Goal: Information Seeking & Learning: Learn about a topic

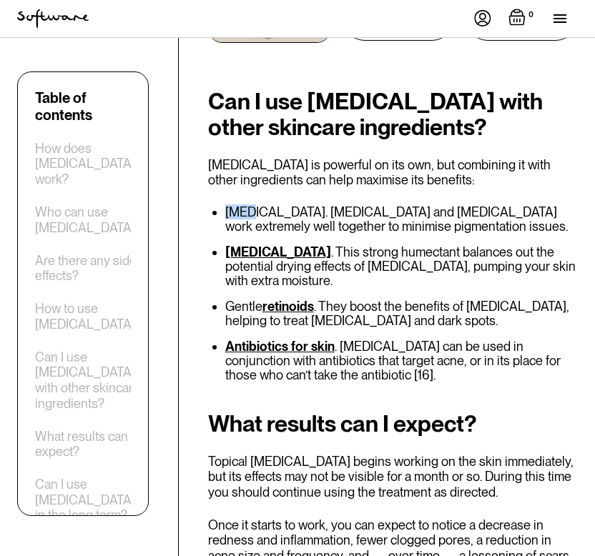
scroll to position [3720, 0]
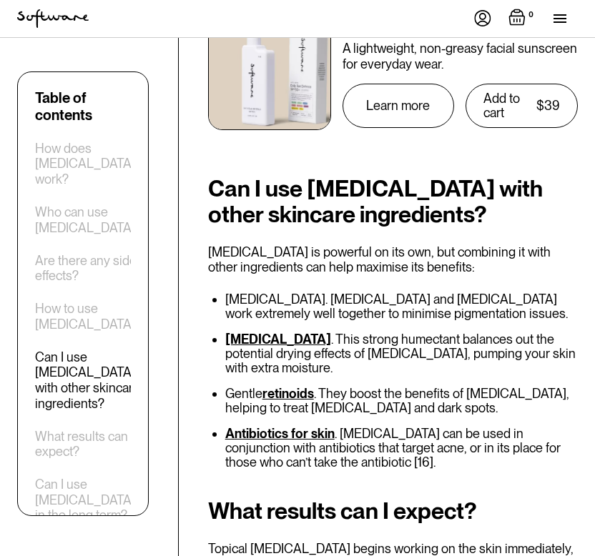
click at [325, 332] on li "[MEDICAL_DATA] . This strong humectant balances out the potential drying effect…" at bounding box center [401, 353] width 352 height 43
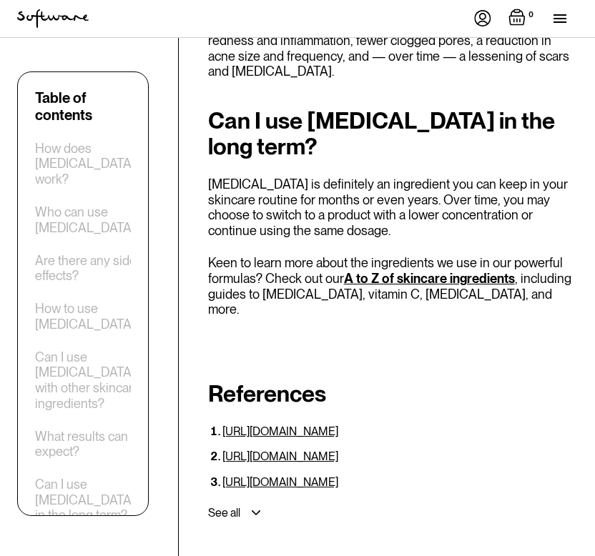
scroll to position [4300, 0]
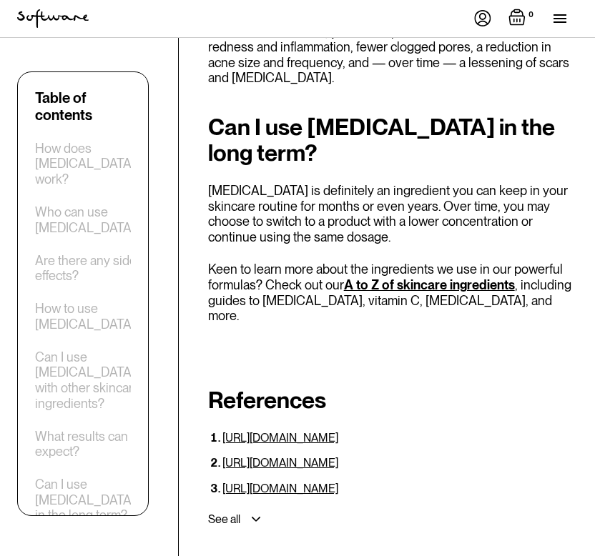
click at [256, 507] on div "See all" at bounding box center [389, 520] width 375 height 26
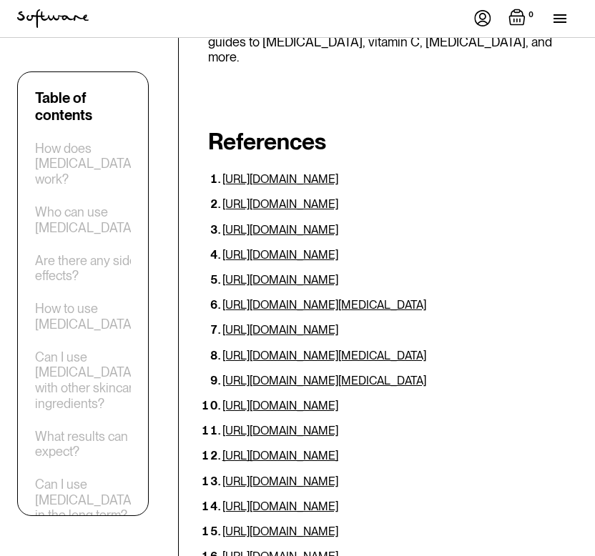
scroll to position [4649, 0]
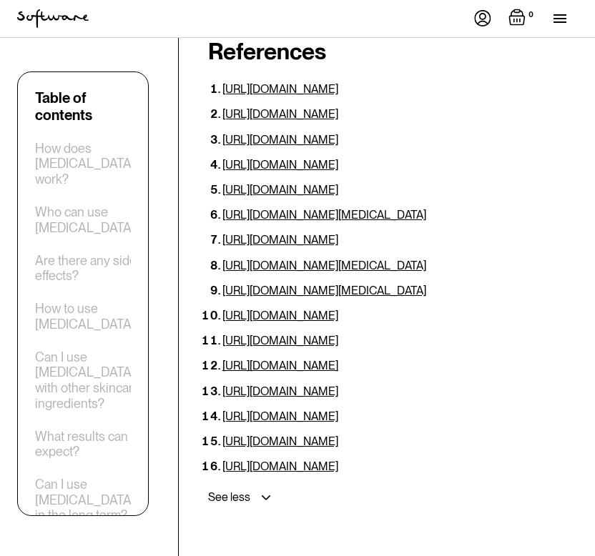
click at [261, 485] on div "See less" at bounding box center [389, 498] width 375 height 26
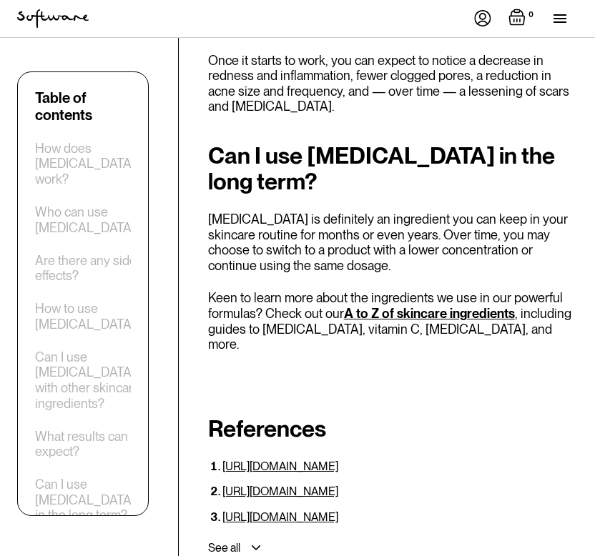
scroll to position [4270, 0]
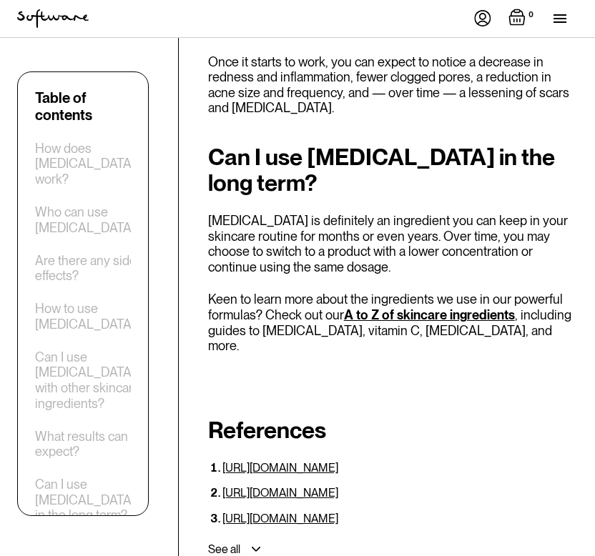
click at [252, 537] on div "See all" at bounding box center [389, 550] width 375 height 26
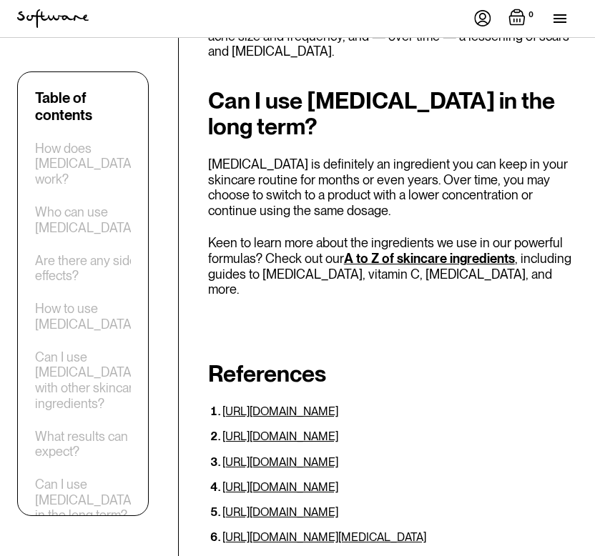
scroll to position [4334, 0]
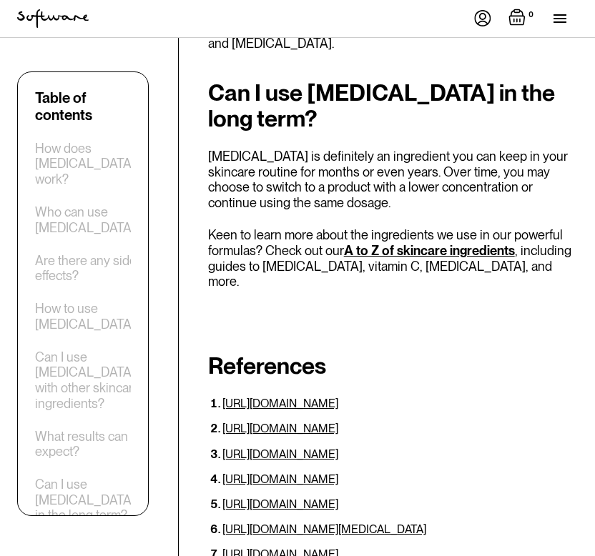
click at [338, 498] on link "[URL][DOMAIN_NAME]" at bounding box center [280, 505] width 116 height 14
click at [333, 448] on link "[URL][DOMAIN_NAME]" at bounding box center [280, 455] width 116 height 14
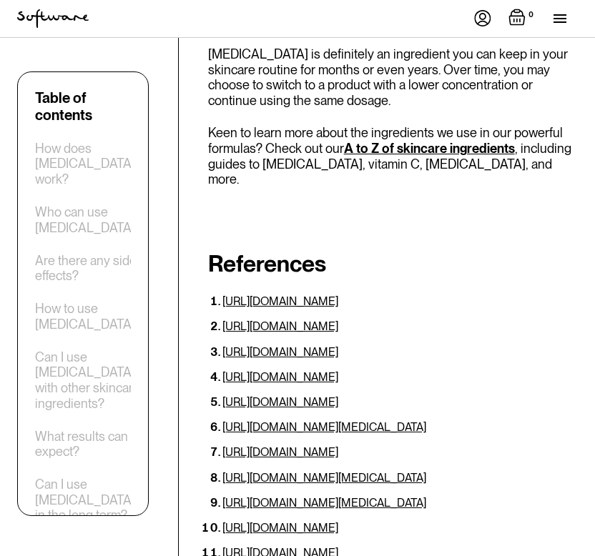
scroll to position [4508, 0]
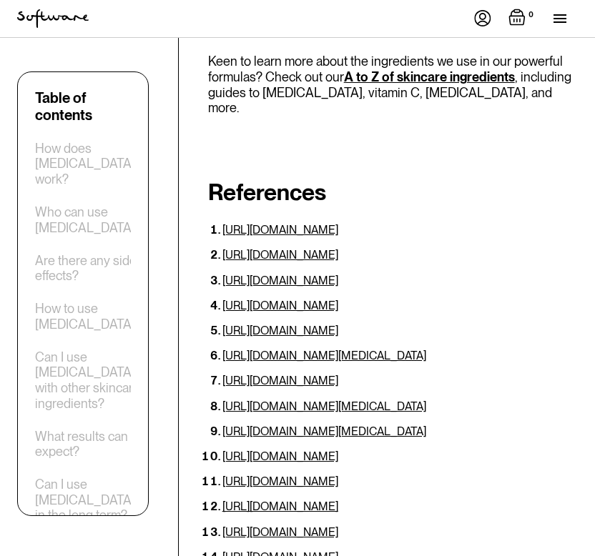
click at [311, 450] on link "[URL][DOMAIN_NAME]" at bounding box center [280, 457] width 116 height 14
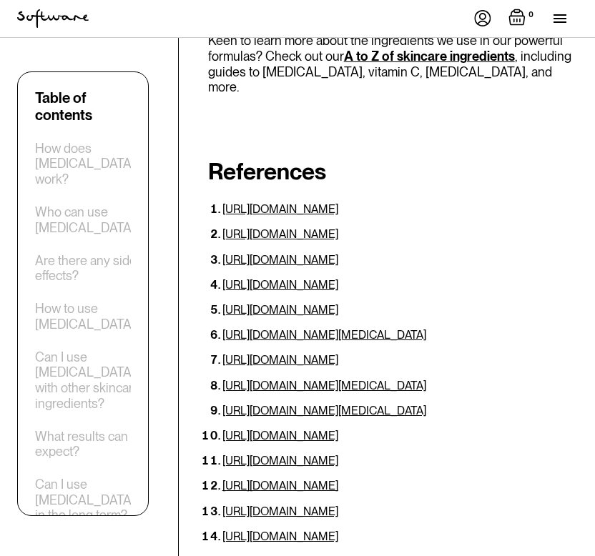
scroll to position [4532, 0]
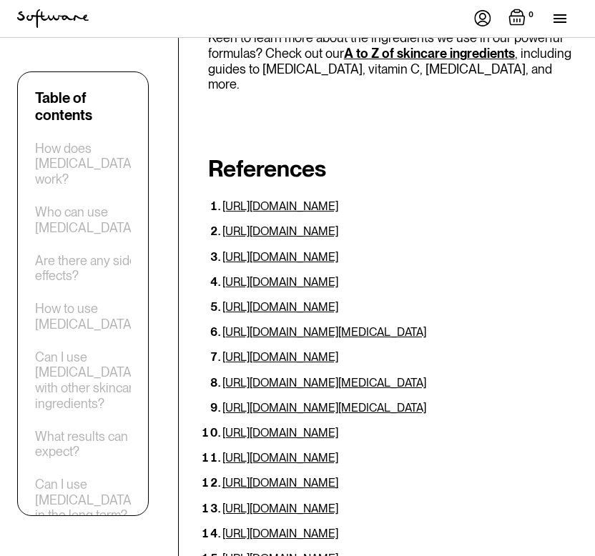
click at [320, 527] on link "[URL][DOMAIN_NAME]" at bounding box center [280, 534] width 116 height 14
click at [305, 552] on link "[URL][DOMAIN_NAME]" at bounding box center [280, 559] width 116 height 14
click at [293, 552] on link "[URL][DOMAIN_NAME]" at bounding box center [280, 559] width 116 height 14
